Goal: Task Accomplishment & Management: Manage account settings

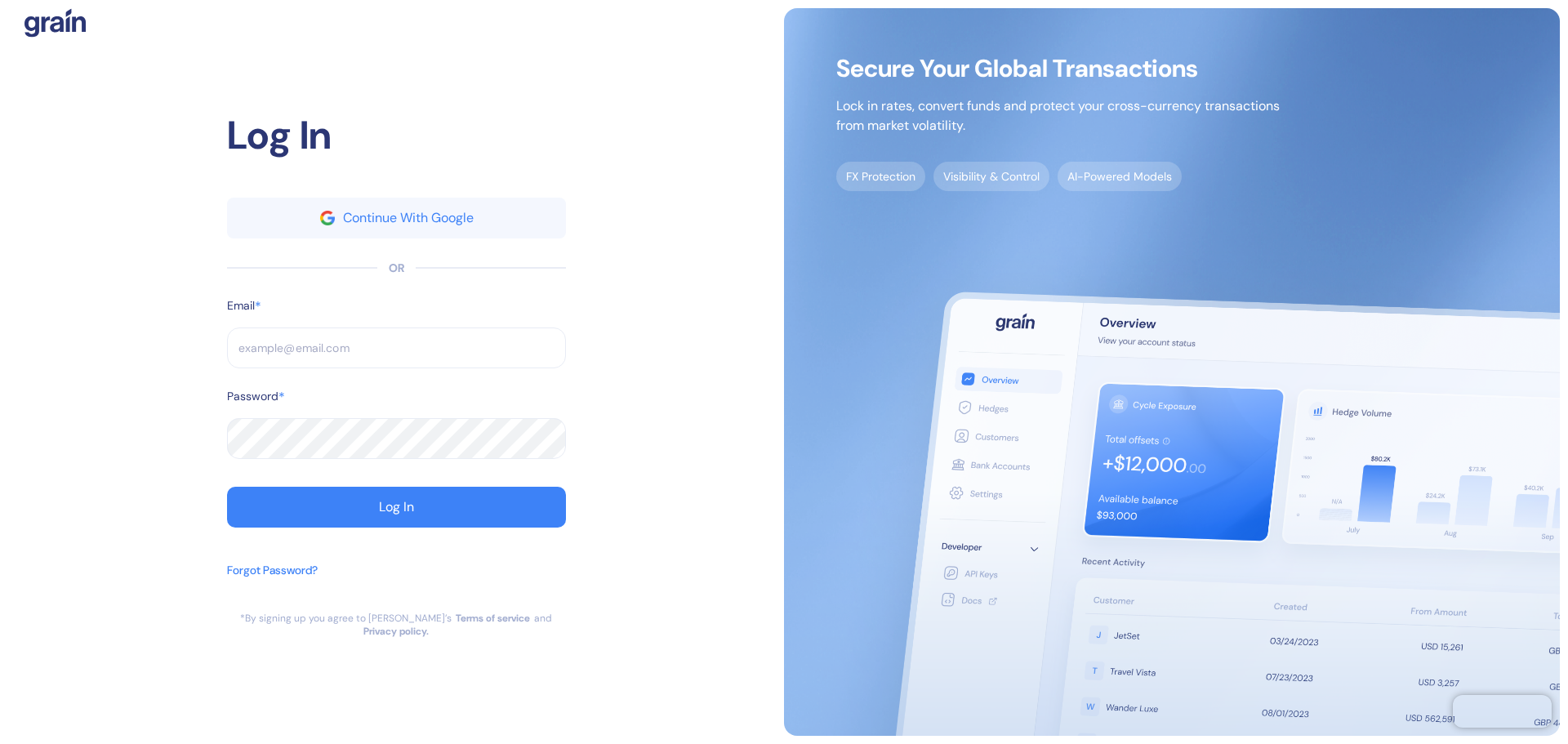
type input "[PERSON_NAME][EMAIL_ADDRESS][PERSON_NAME][DOMAIN_NAME]"
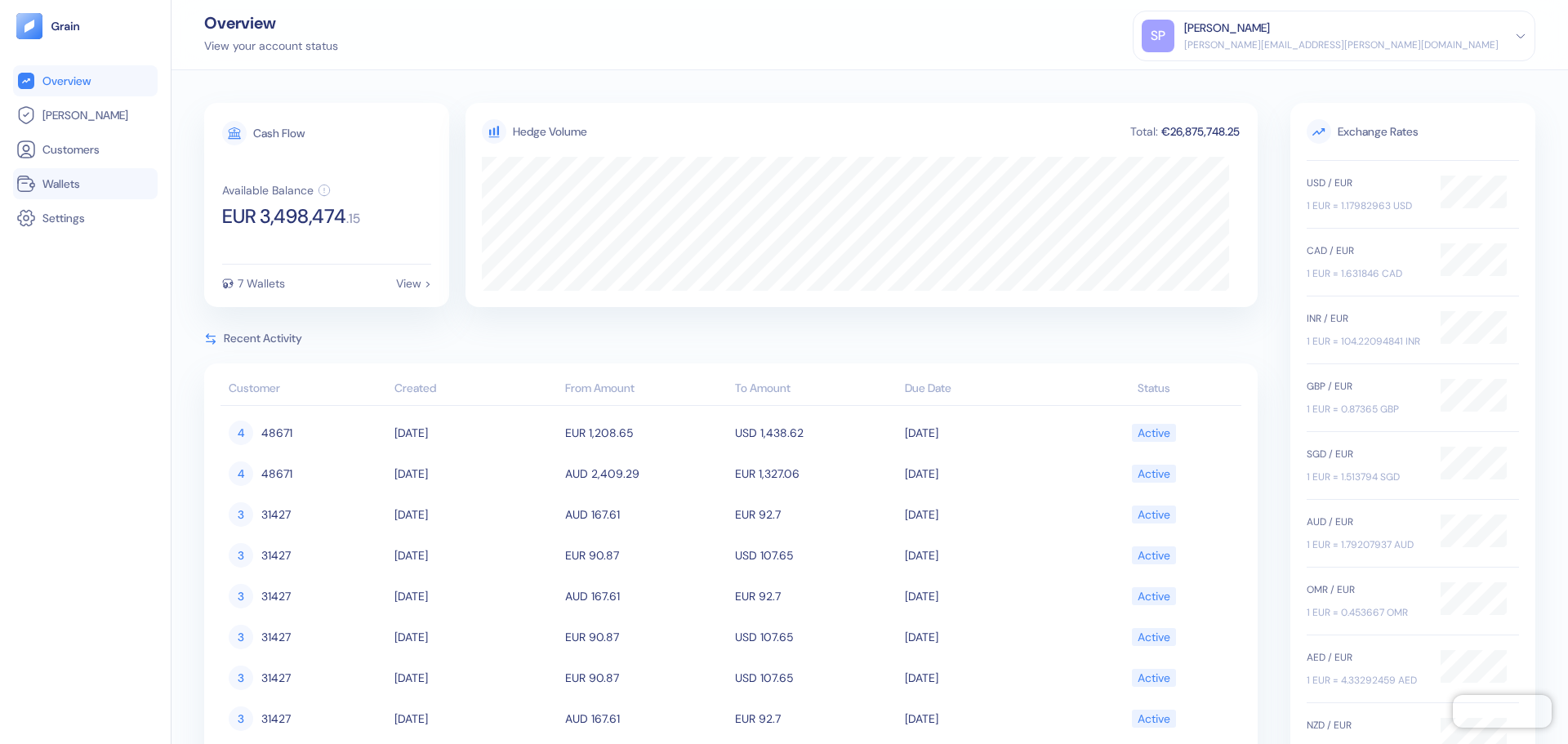
click at [40, 173] on li "Wallets" at bounding box center [85, 183] width 145 height 31
click at [68, 159] on li "Customers" at bounding box center [85, 149] width 145 height 31
click at [79, 177] on span "Wallets" at bounding box center [61, 183] width 38 height 16
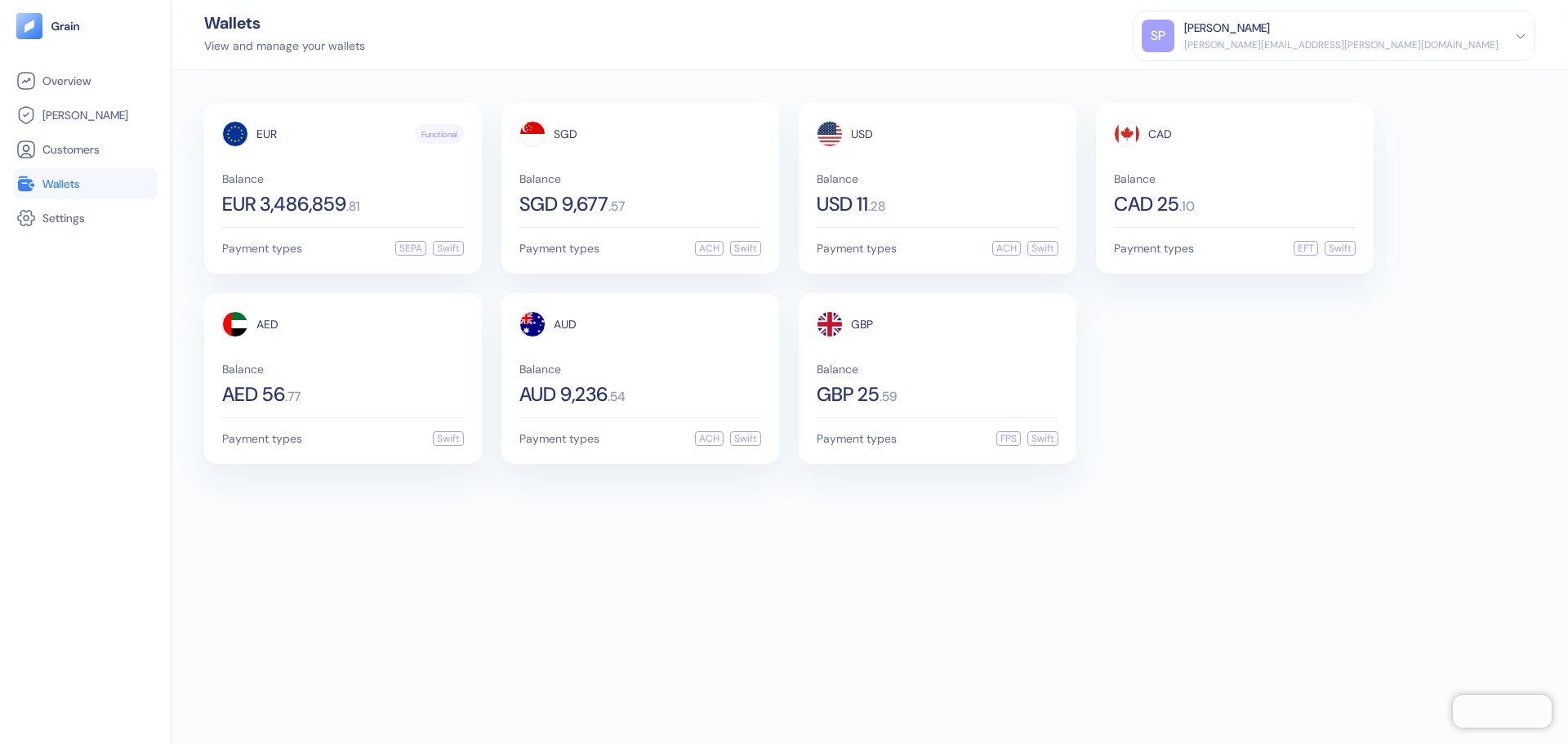
click at [16, 174] on link "Wallets" at bounding box center [85, 183] width 138 height 20
click at [989, 617] on div "EUR Functional Balance EUR 3,486,859 . 81 Payment types SEPA Swift SGD Balance …" at bounding box center [869, 407] width 1397 height 673
click at [755, 486] on div "EUR Functional Balance EUR 3,486,859 . 81 Payment types SEPA Swift SGD Balance …" at bounding box center [869, 407] width 1397 height 673
click at [1006, 574] on div "EUR Functional Balance EUR 3,486,859 . 81 Payment types SEPA Swift SGD Balance …" at bounding box center [869, 407] width 1397 height 673
click at [704, 587] on div "EUR Functional Balance EUR 3,486,859 . 81 Payment types SEPA Swift SGD Balance …" at bounding box center [869, 407] width 1397 height 673
